Goal: Task Accomplishment & Management: Manage account settings

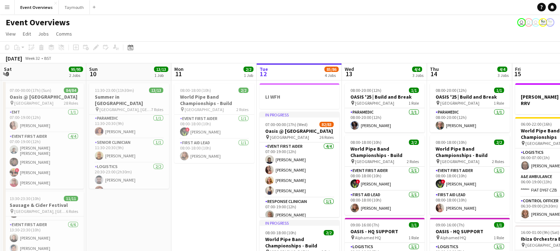
scroll to position [0, 169]
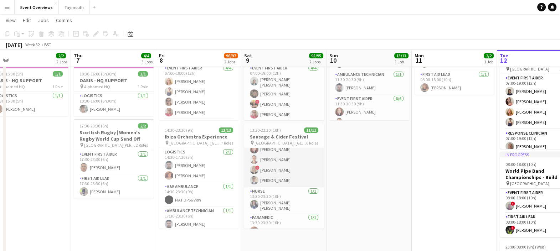
scroll to position [116, 0]
click at [278, 173] on app-card-role "Nurse 1/1 13:30-23:30 (10h) Alison Nancy Moggach" at bounding box center [284, 170] width 80 height 26
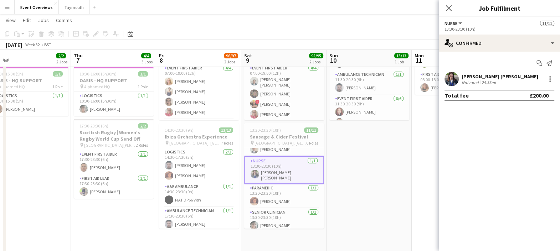
click at [454, 79] on app-user-avatar at bounding box center [452, 79] width 14 height 14
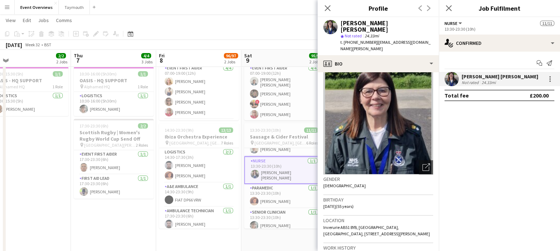
scroll to position [0, 0]
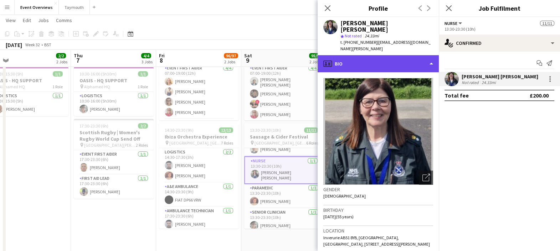
click at [398, 55] on div "profile Bio" at bounding box center [378, 63] width 121 height 17
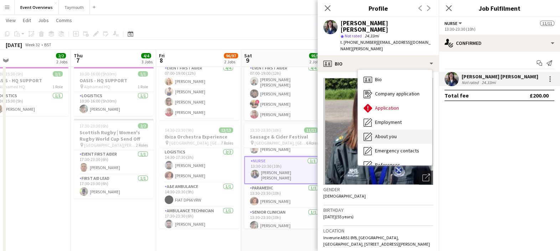
click at [386, 133] on span "About you" at bounding box center [386, 136] width 22 height 6
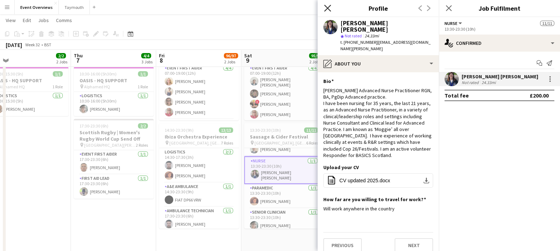
click at [327, 9] on icon at bounding box center [327, 8] width 7 height 7
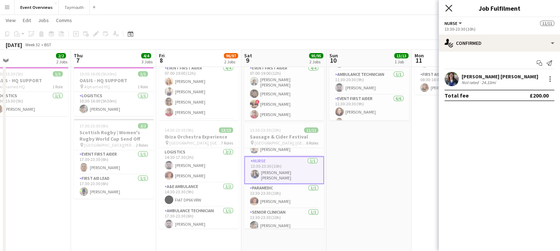
click at [448, 6] on icon "Close pop-in" at bounding box center [449, 8] width 7 height 7
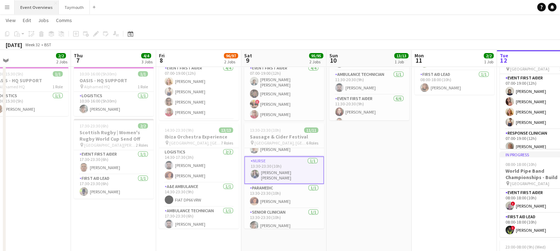
click at [28, 9] on button "Event Overviews Close" at bounding box center [37, 7] width 44 height 14
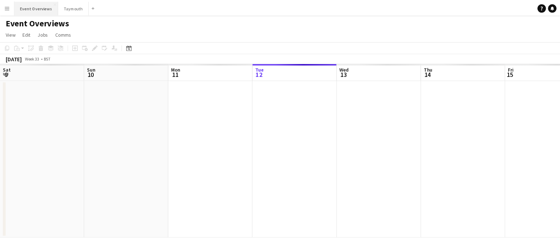
scroll to position [0, 171]
